Goal: Information Seeking & Learning: Learn about a topic

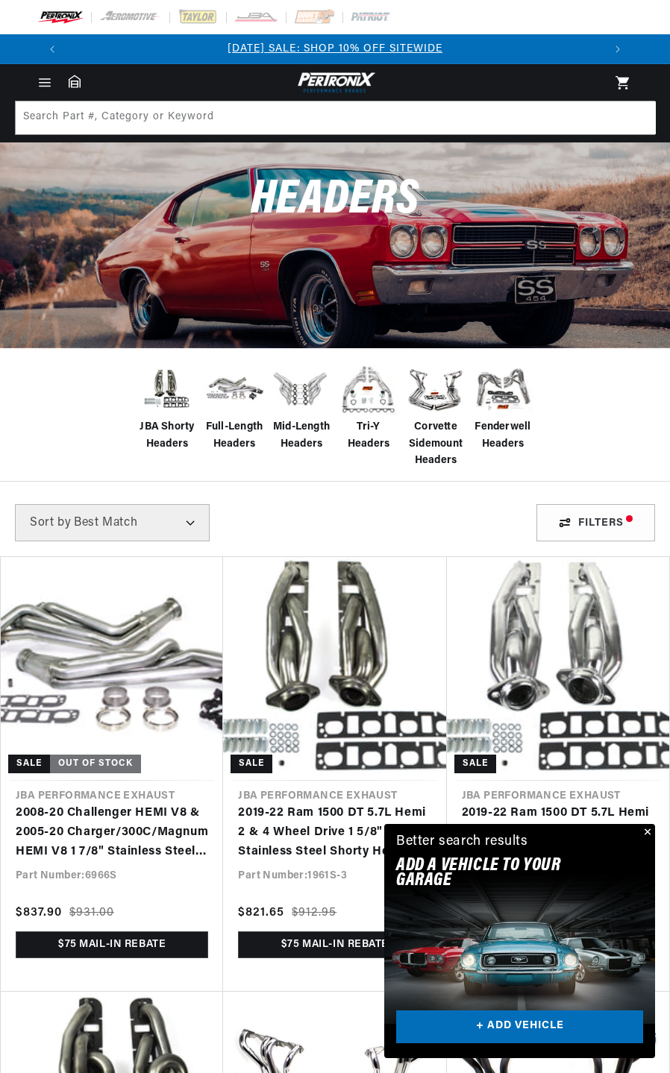
click at [644, 832] on button "Close" at bounding box center [646, 833] width 18 height 18
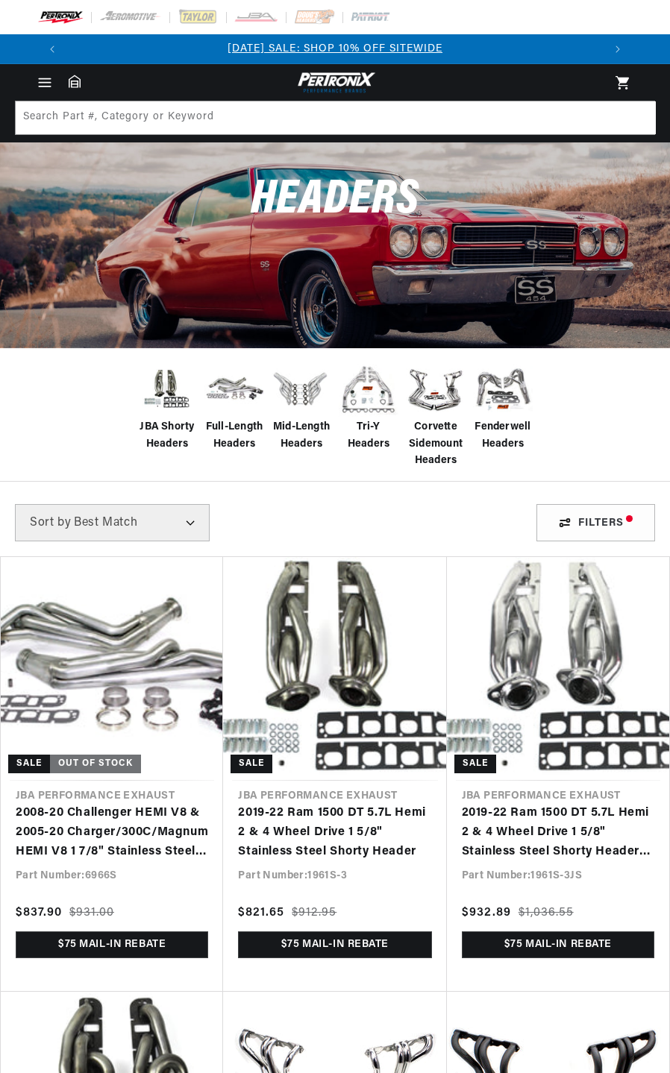
click at [45, 81] on icon "Menu" at bounding box center [45, 83] width 16 height 16
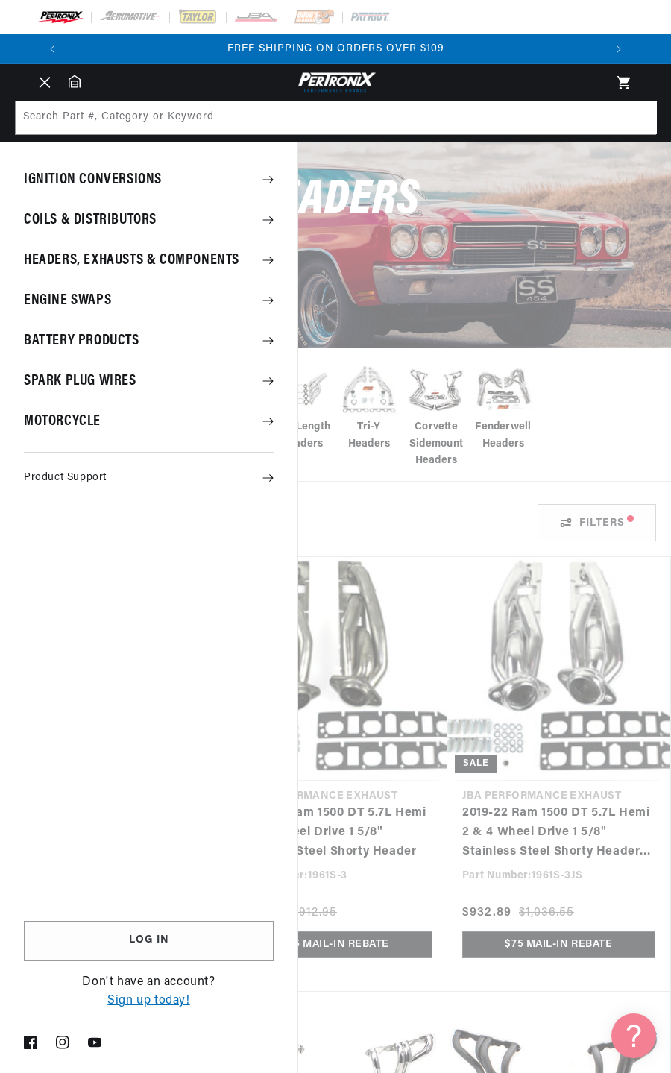
click at [61, 91] on summary "Menu" at bounding box center [44, 83] width 33 height 16
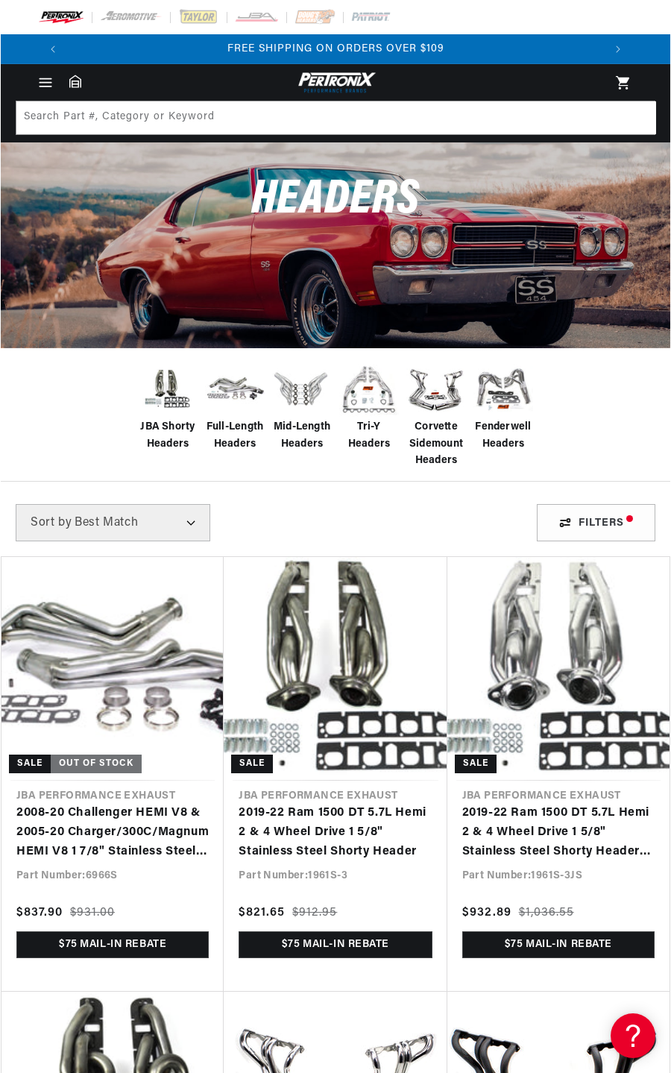
scroll to position [0, 1071]
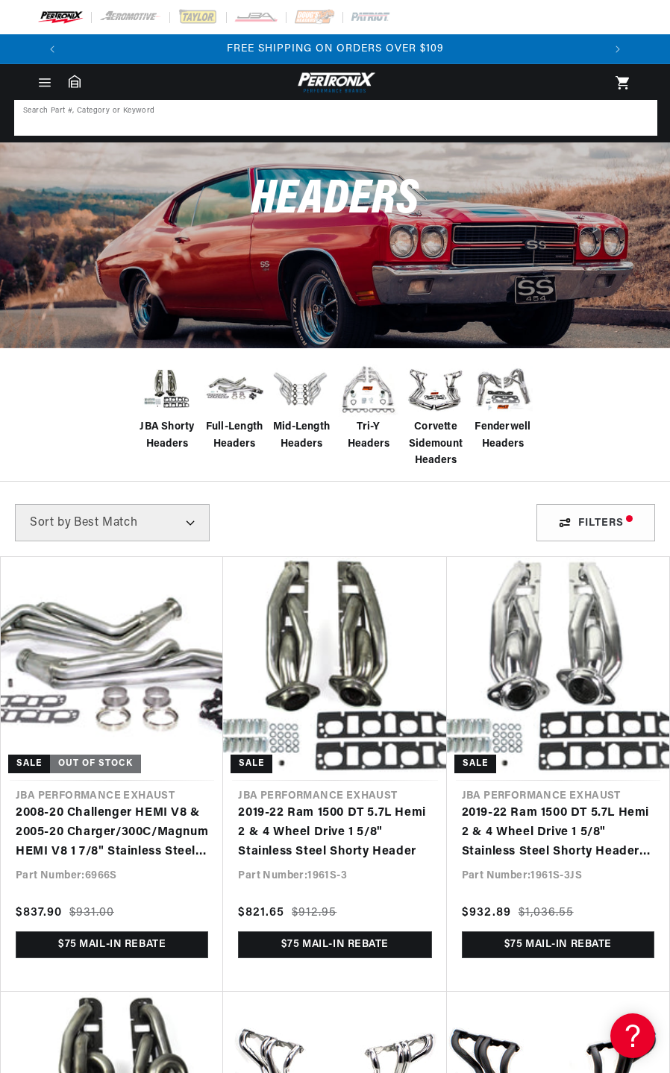
click at [90, 122] on input at bounding box center [336, 117] width 640 height 33
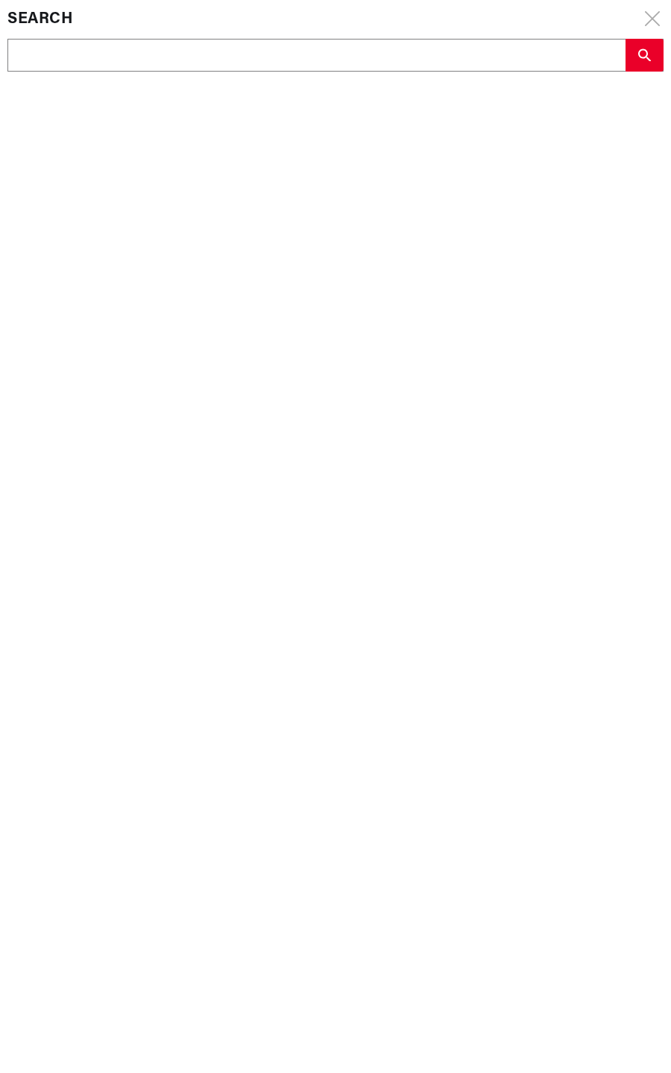
scroll to position [0, 1074]
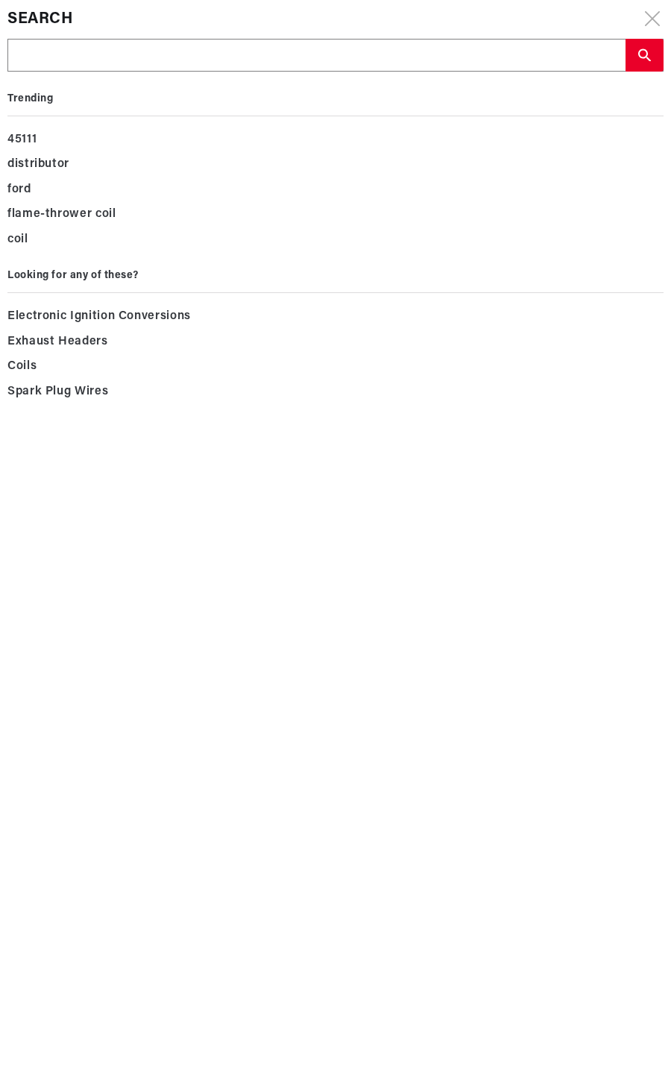
type input "t"
type input "ta"
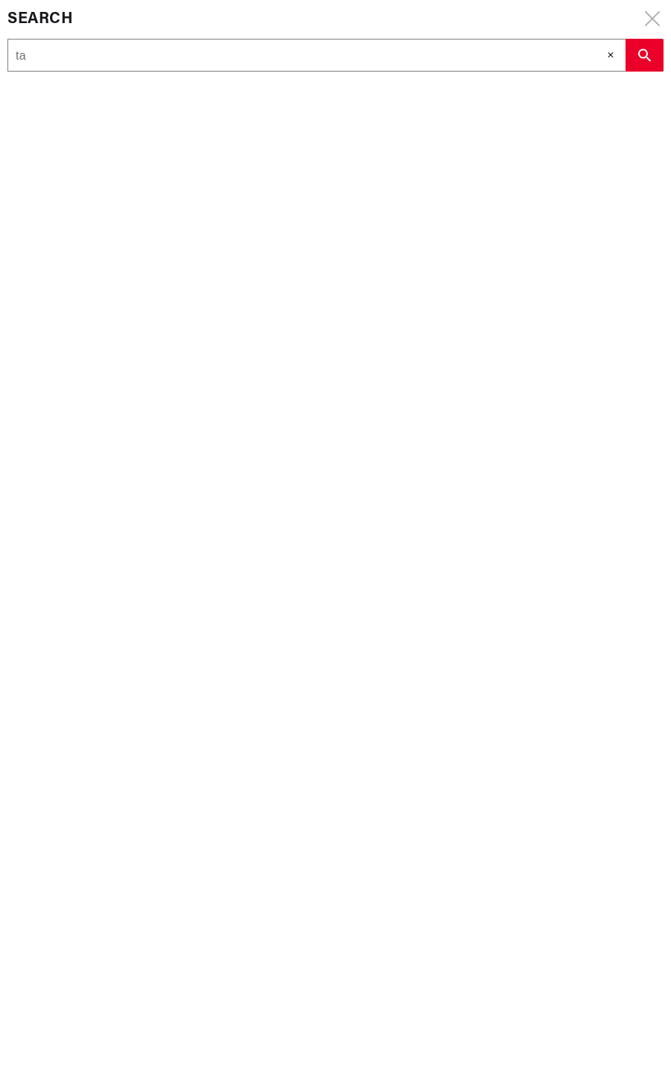
type input "tac"
type input "taco"
type input "tacom"
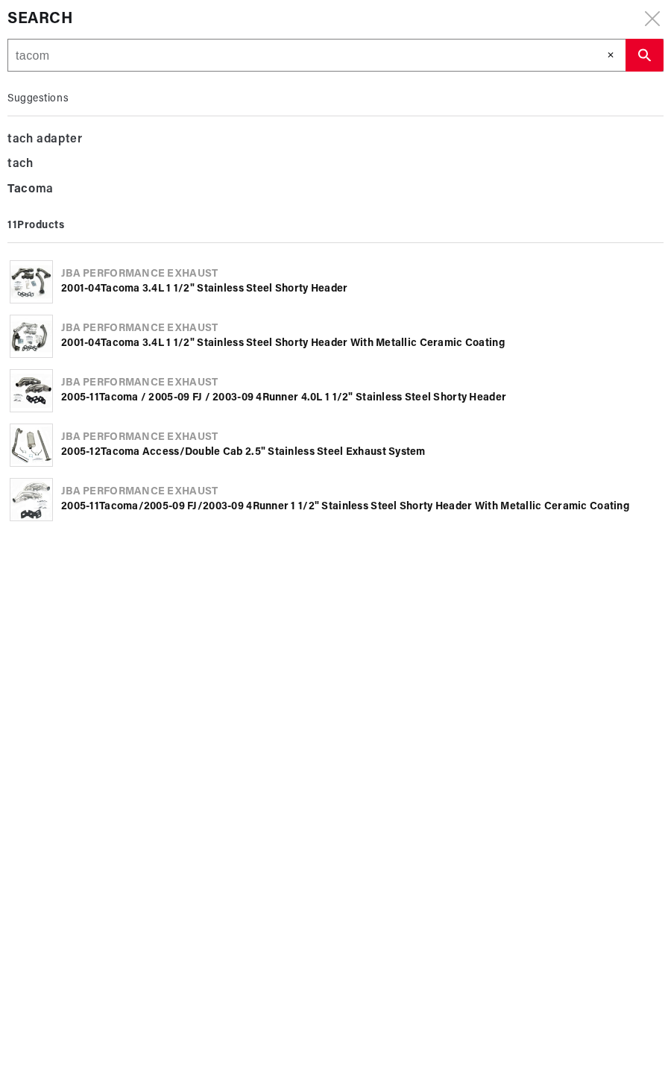
type input "tacoma"
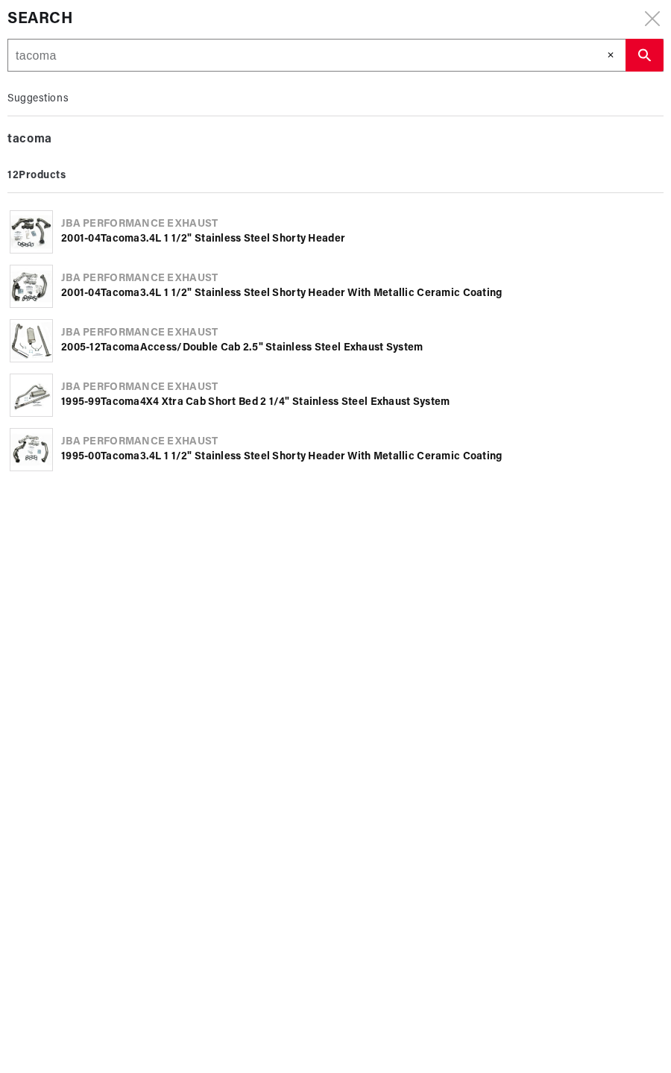
scroll to position [0, 537]
type input "tacoma"
click at [109, 228] on div "JBA Performance Exhaust" at bounding box center [361, 224] width 600 height 15
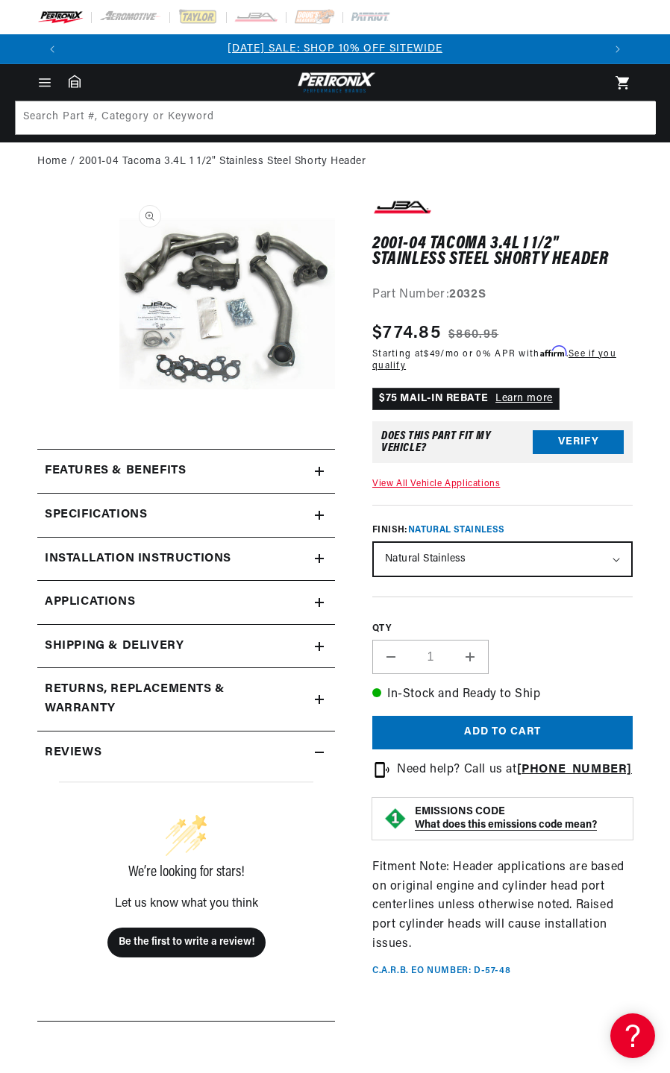
click at [321, 506] on summary "Specifications" at bounding box center [186, 515] width 298 height 43
